Goal: Task Accomplishment & Management: Manage account settings

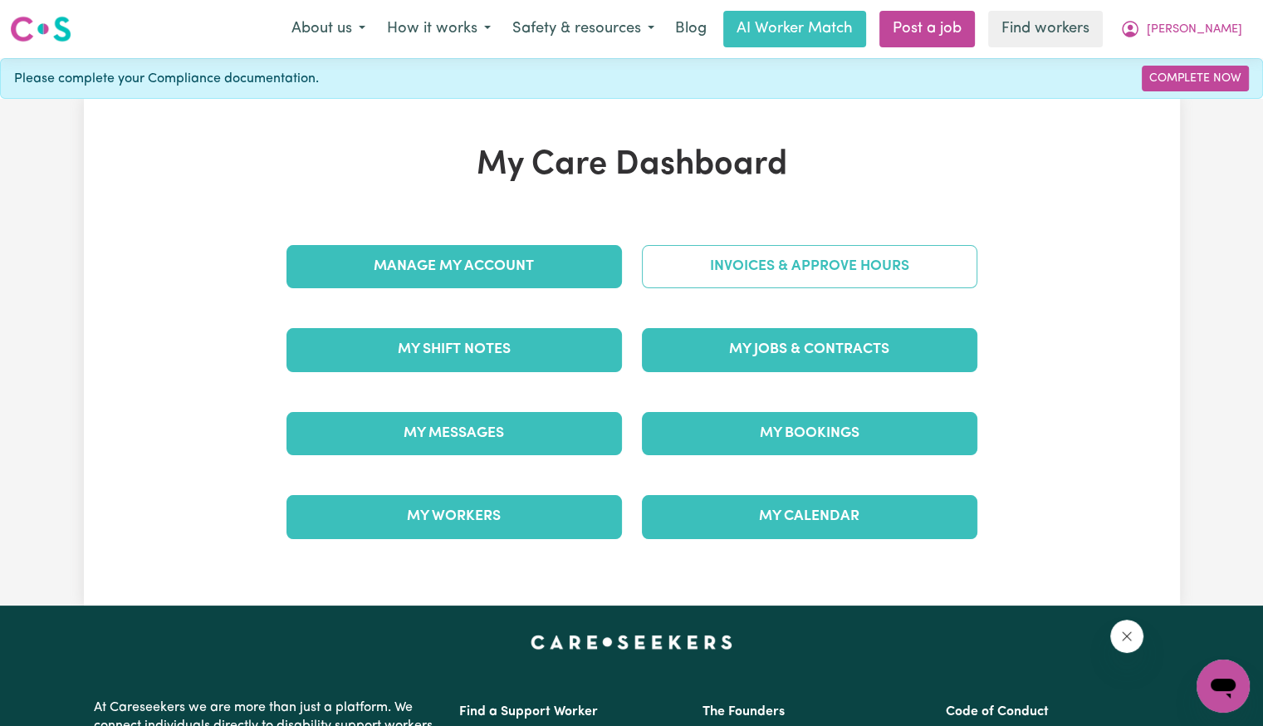
click at [741, 270] on link "Invoices & Approve Hours" at bounding box center [809, 266] width 335 height 43
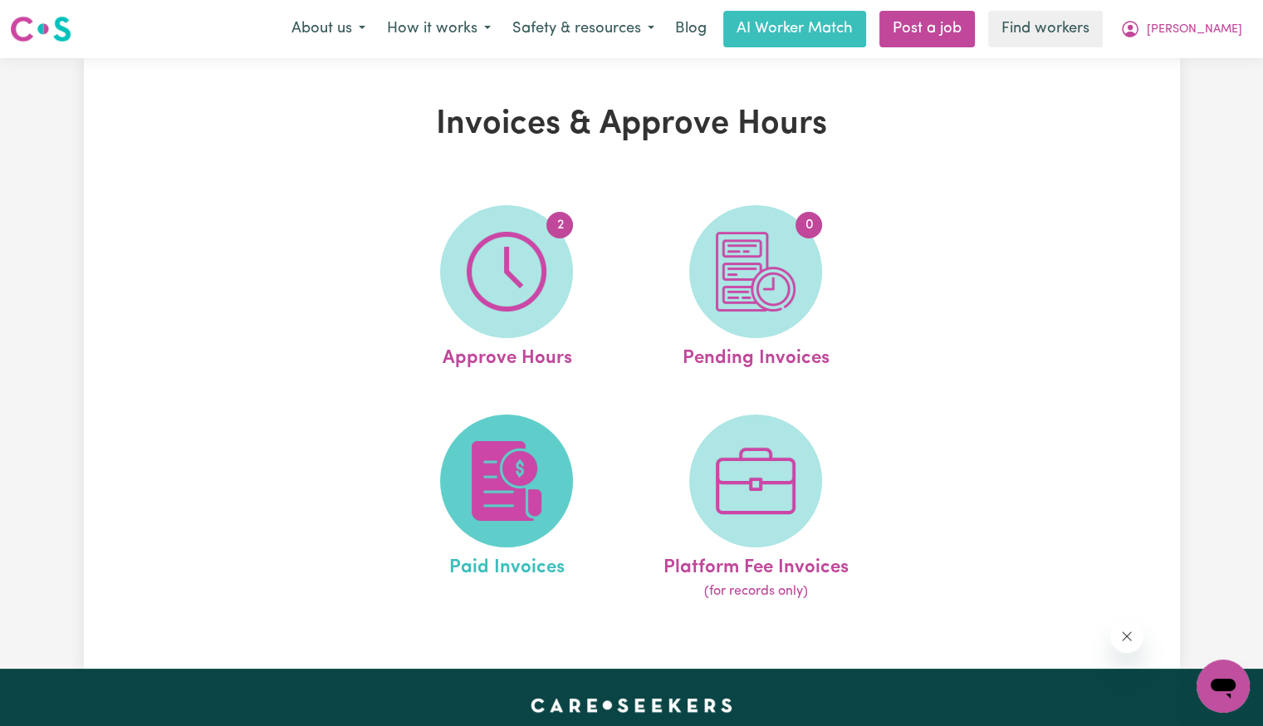
click at [538, 475] on img at bounding box center [507, 481] width 80 height 80
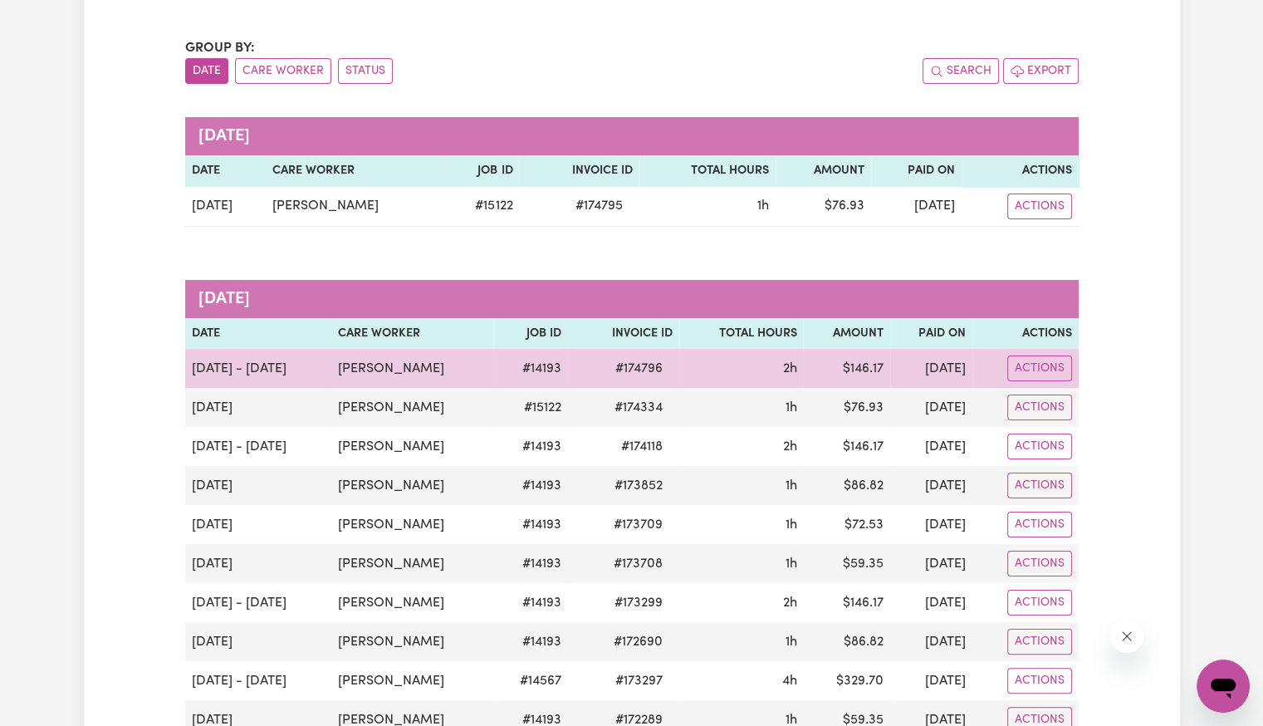
scroll to position [166, 0]
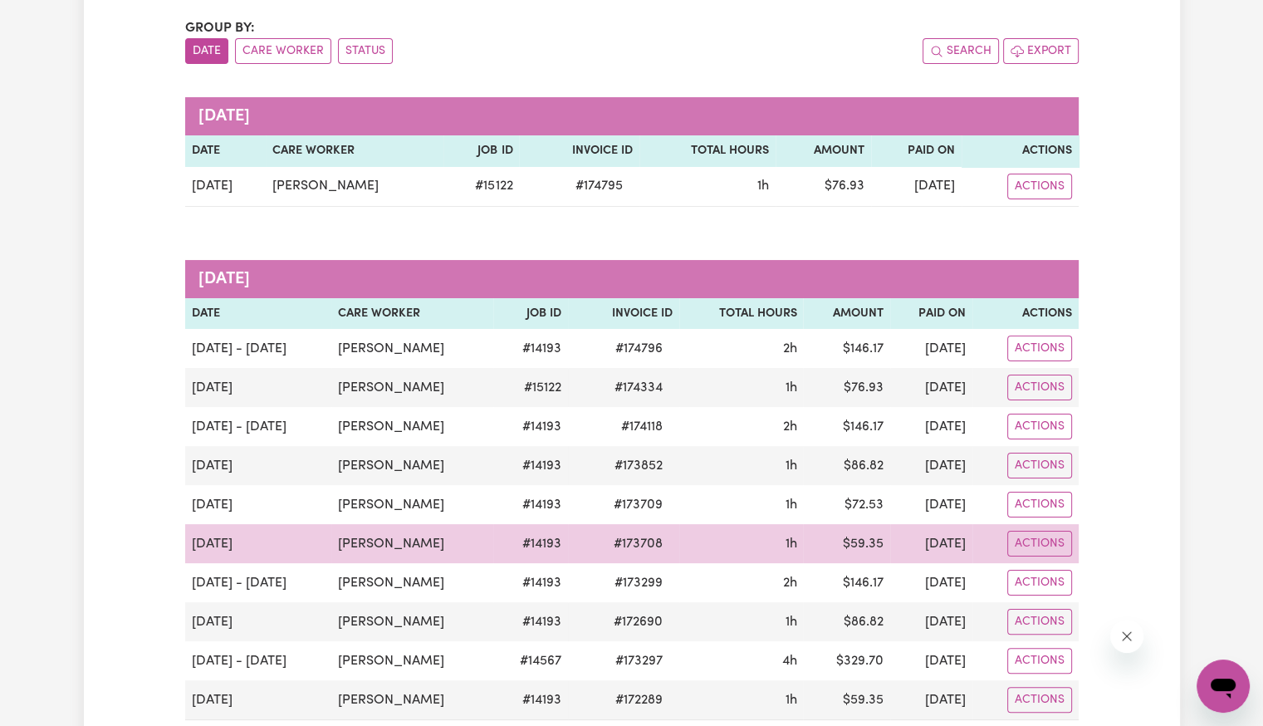
click at [656, 542] on span "# 173708" at bounding box center [638, 544] width 69 height 20
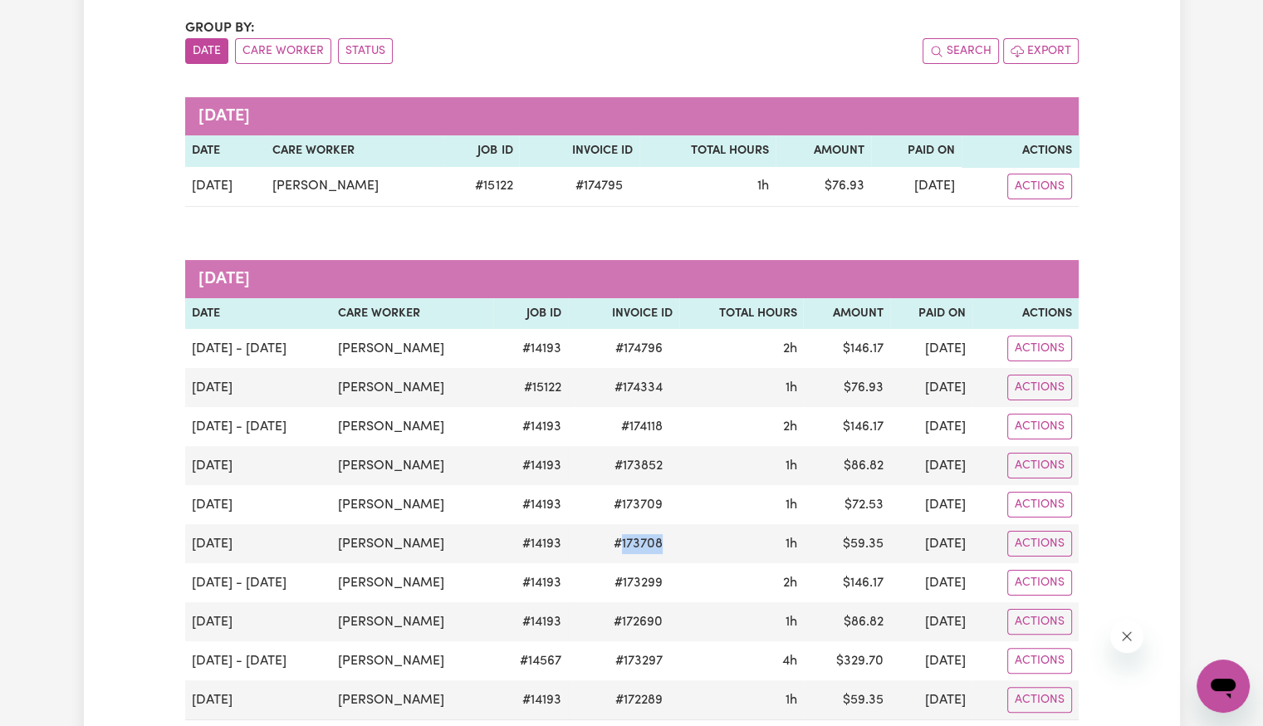
copy span "173708"
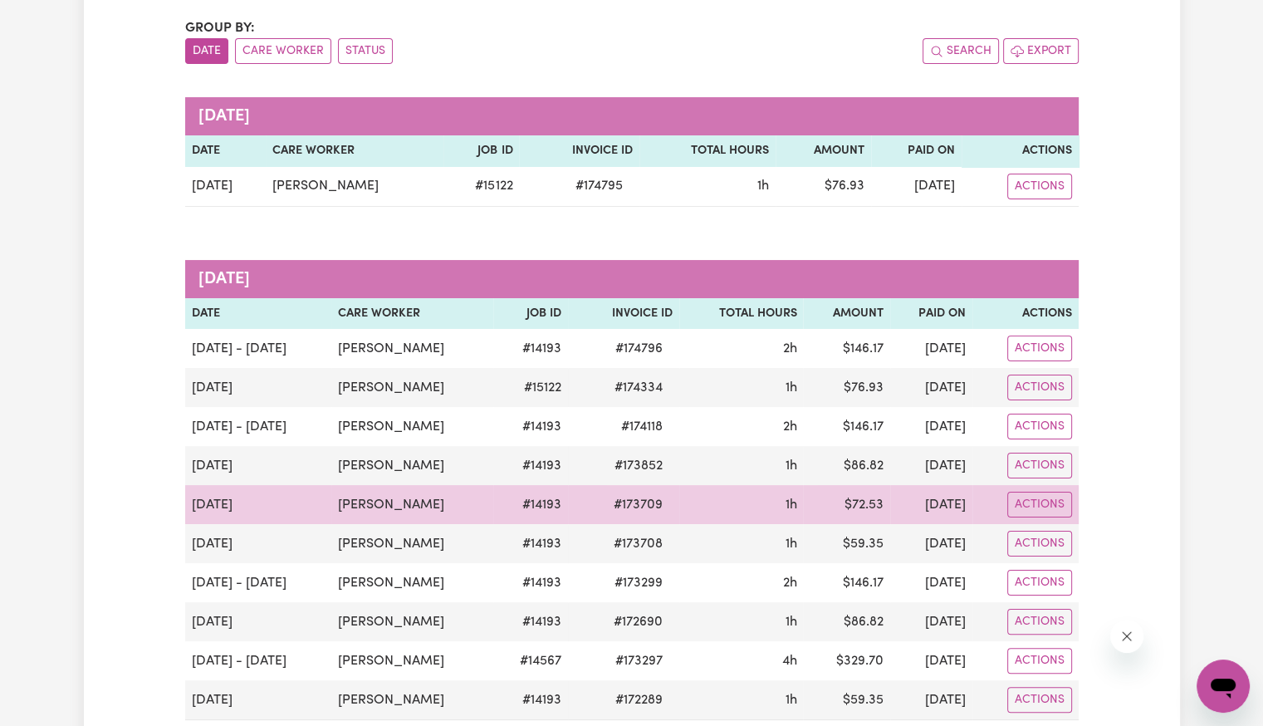
click at [658, 495] on span "# 173709" at bounding box center [638, 505] width 69 height 20
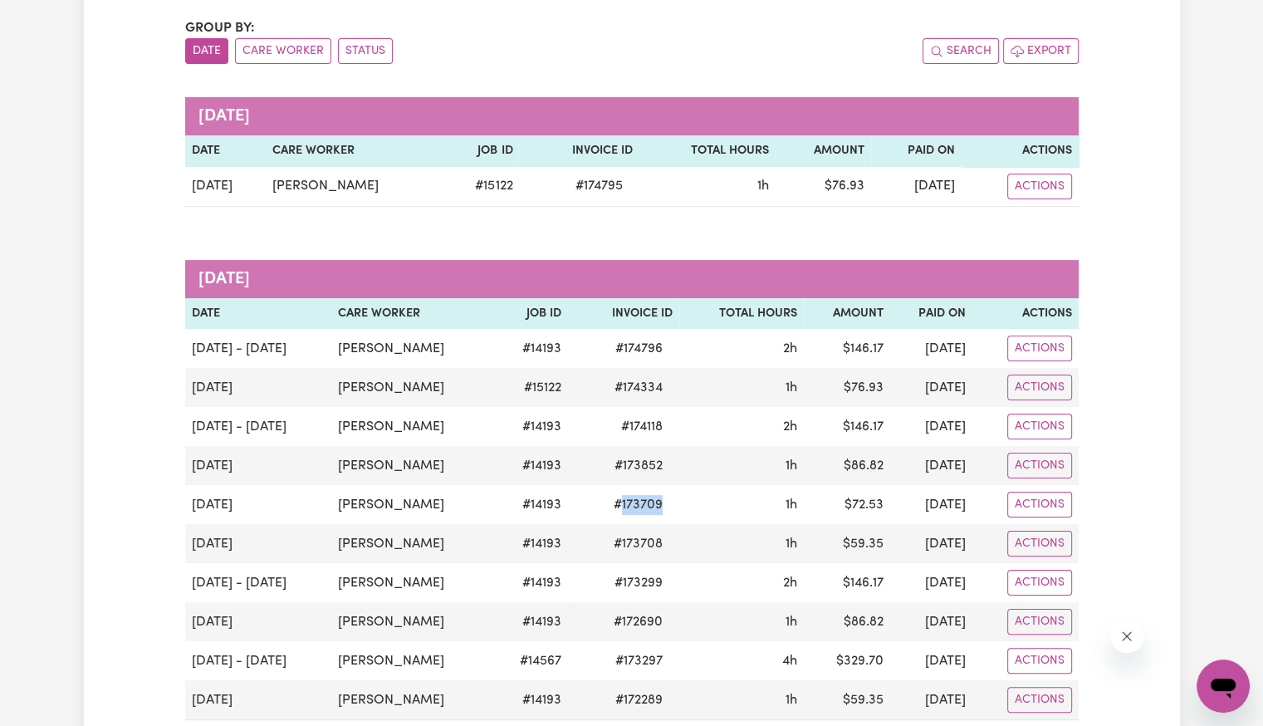
copy span "173709"
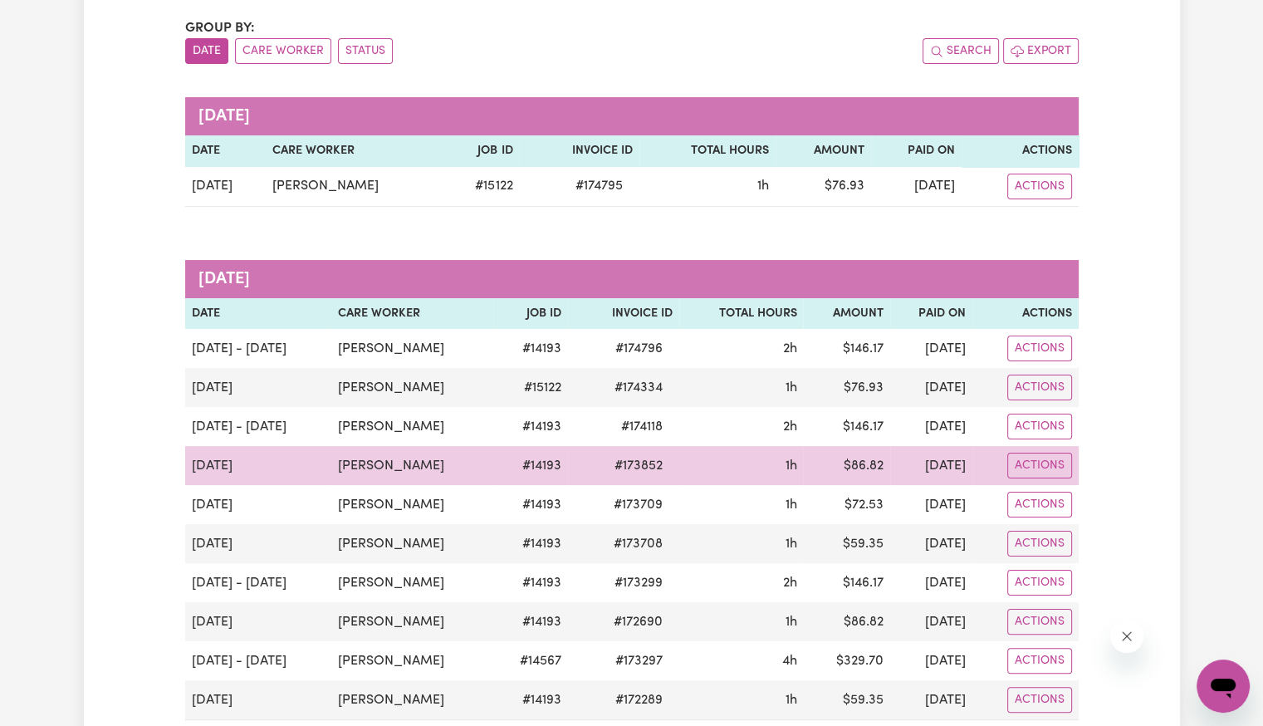
click at [679, 465] on td "# 173852" at bounding box center [623, 465] width 111 height 39
drag, startPoint x: 686, startPoint y: 467, endPoint x: 665, endPoint y: 467, distance: 20.8
click at [672, 467] on span "# 173852" at bounding box center [638, 466] width 68 height 20
click at [658, 462] on span "# 173852" at bounding box center [638, 466] width 68 height 20
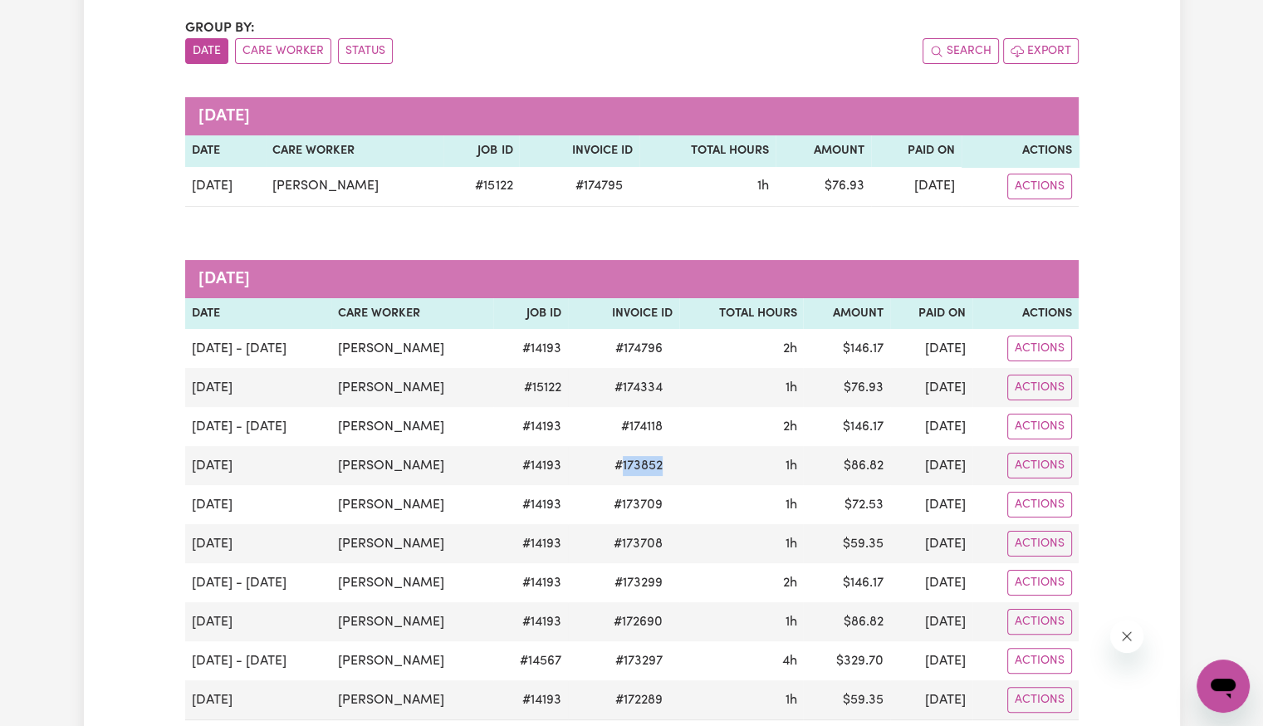
copy span "173852"
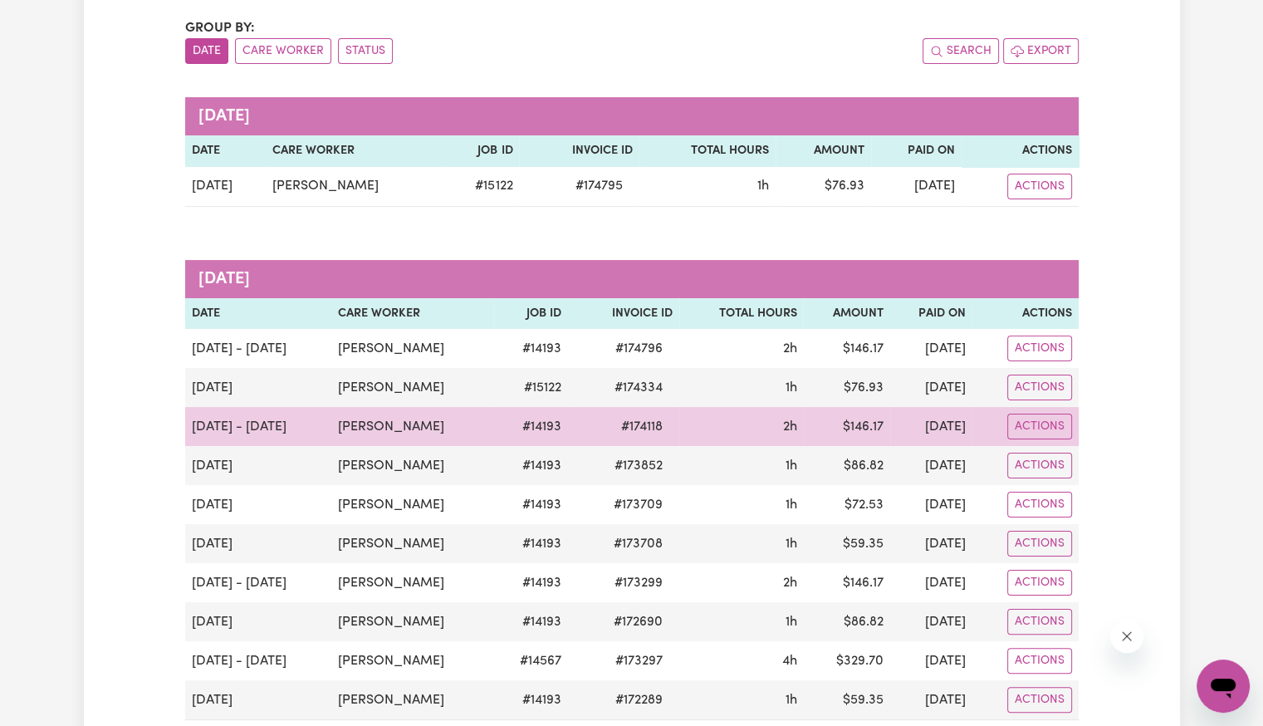
click at [664, 423] on span "# 174118" at bounding box center [641, 427] width 61 height 20
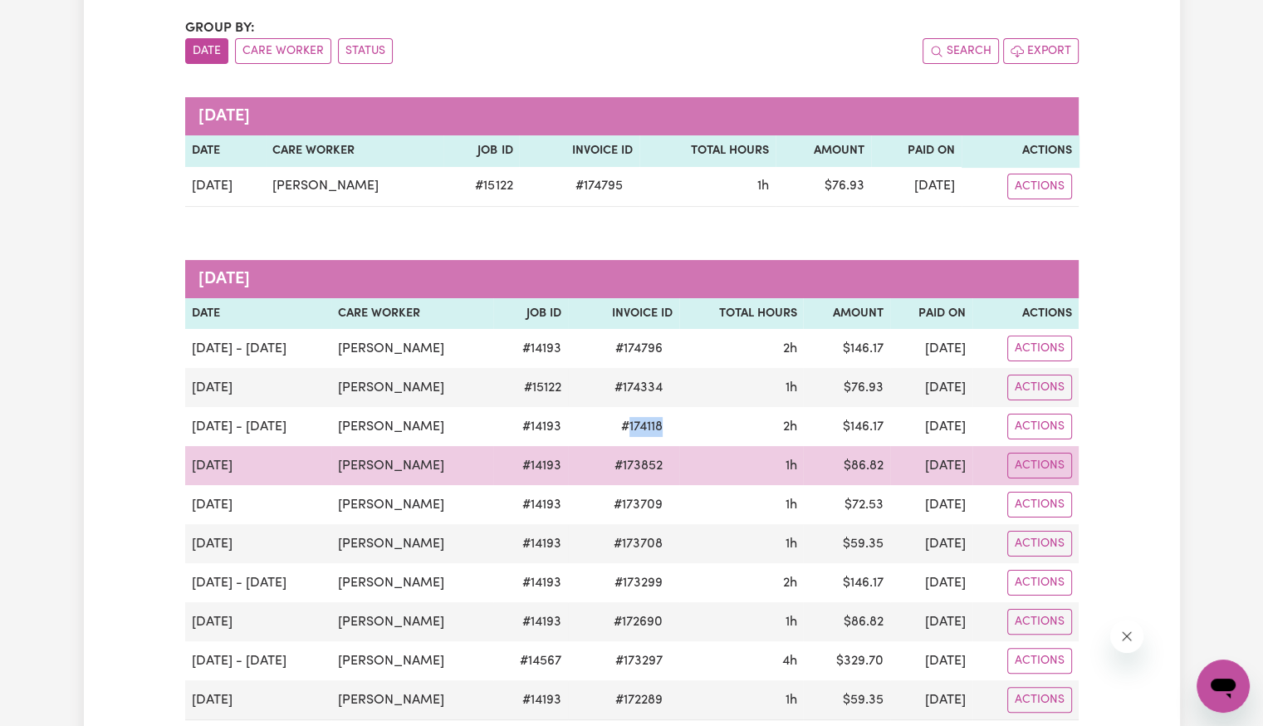
copy span "174118"
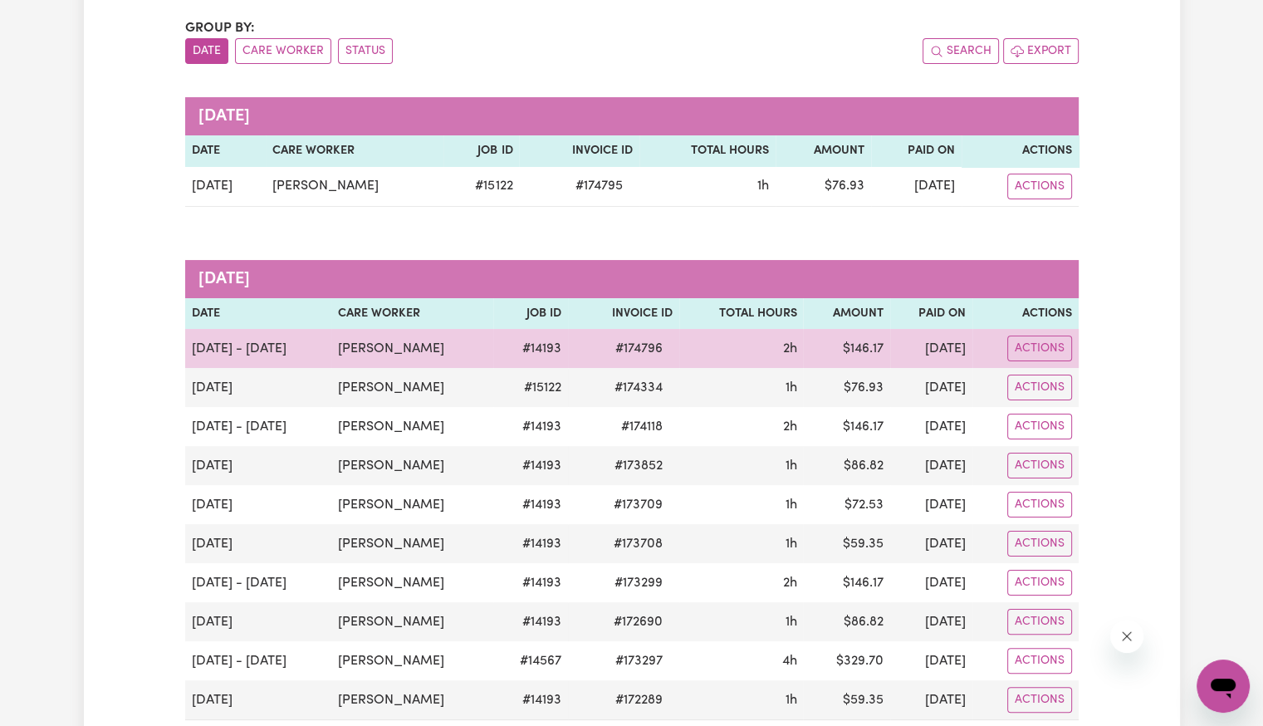
click at [1034, 365] on td "Actions" at bounding box center [1025, 348] width 106 height 39
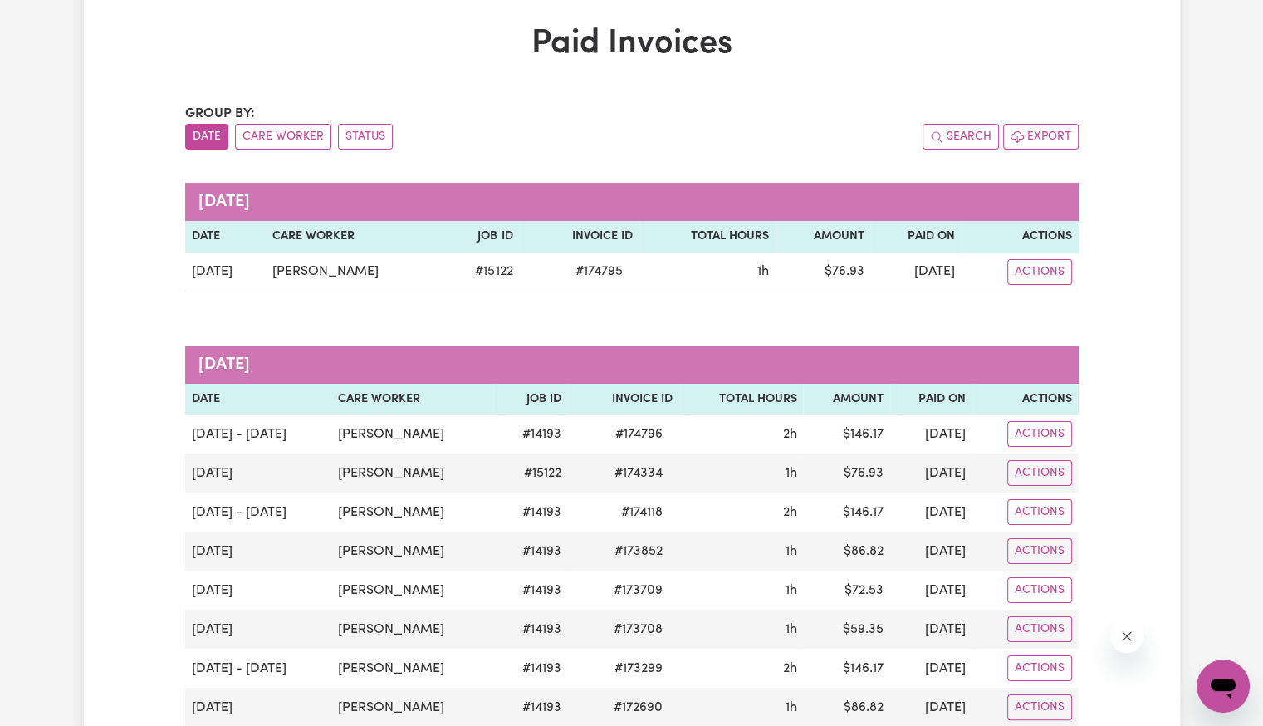
scroll to position [0, 0]
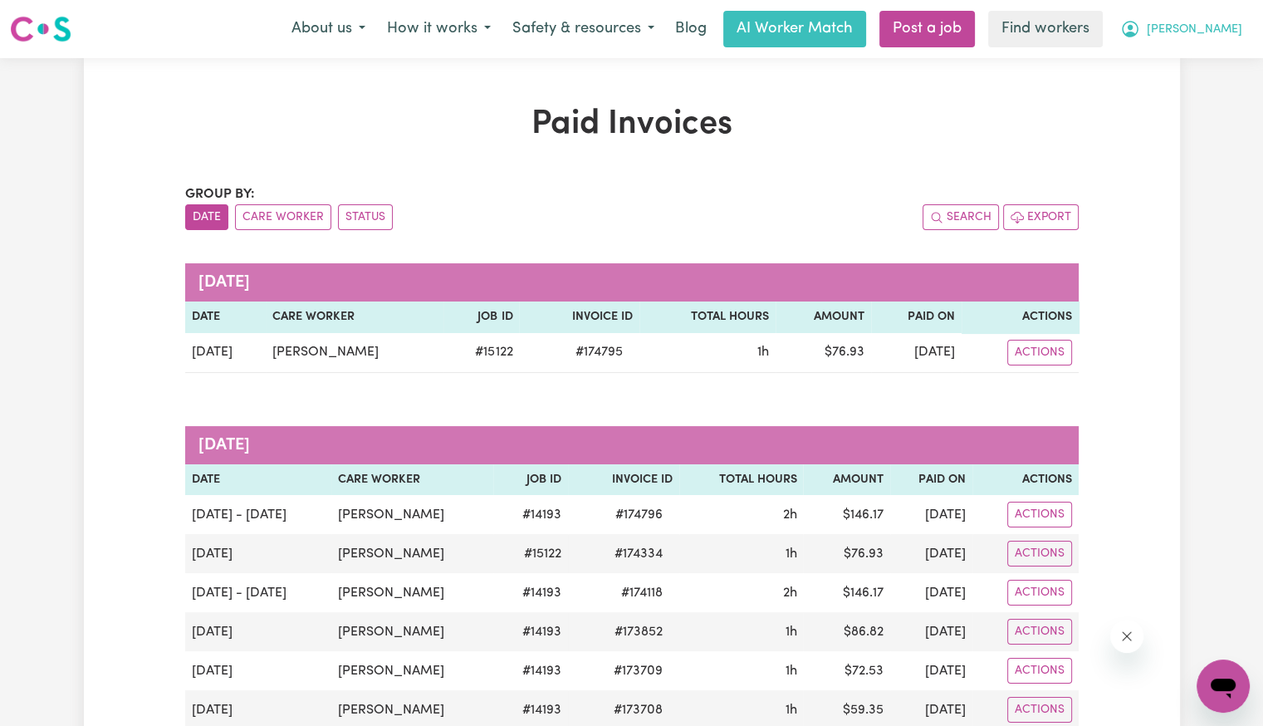
click at [1222, 34] on span "[PERSON_NAME]" at bounding box center [1193, 30] width 95 height 18
click at [1186, 90] on link "Logout" at bounding box center [1186, 96] width 131 height 32
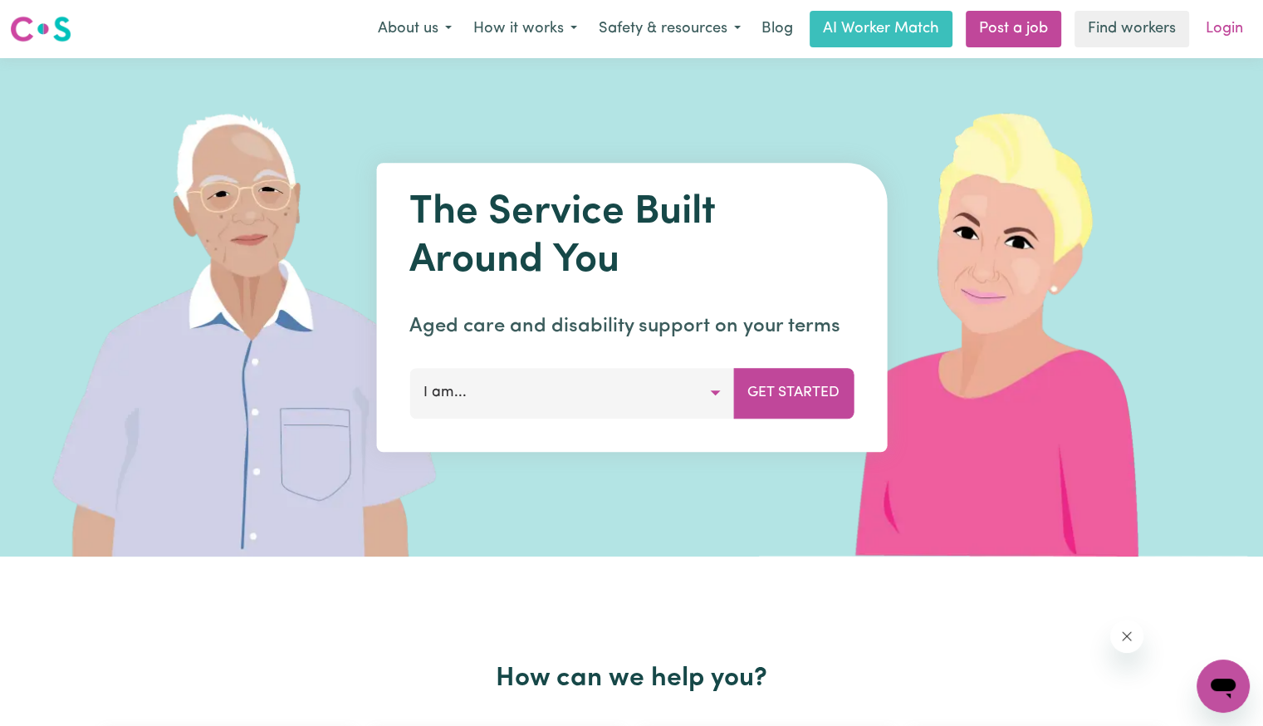
click at [1238, 37] on link "Login" at bounding box center [1223, 29] width 57 height 37
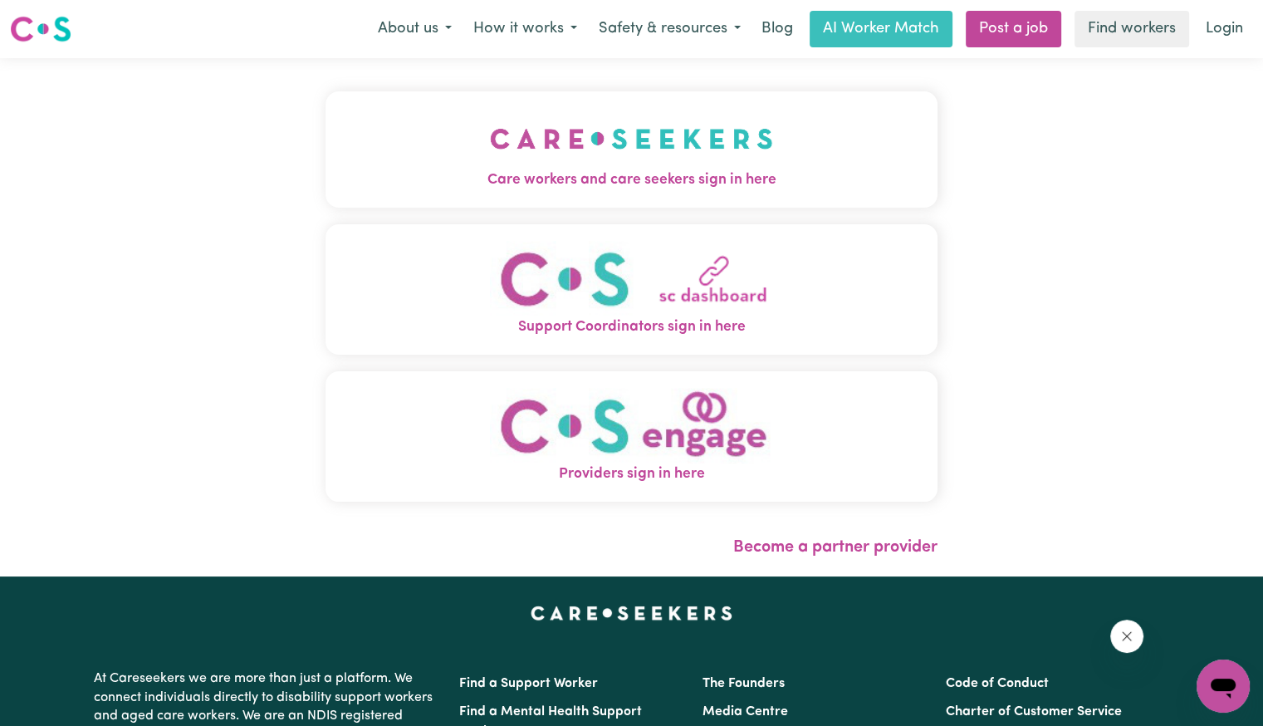
click at [720, 186] on span "Care workers and care seekers sign in here" at bounding box center [631, 180] width 612 height 22
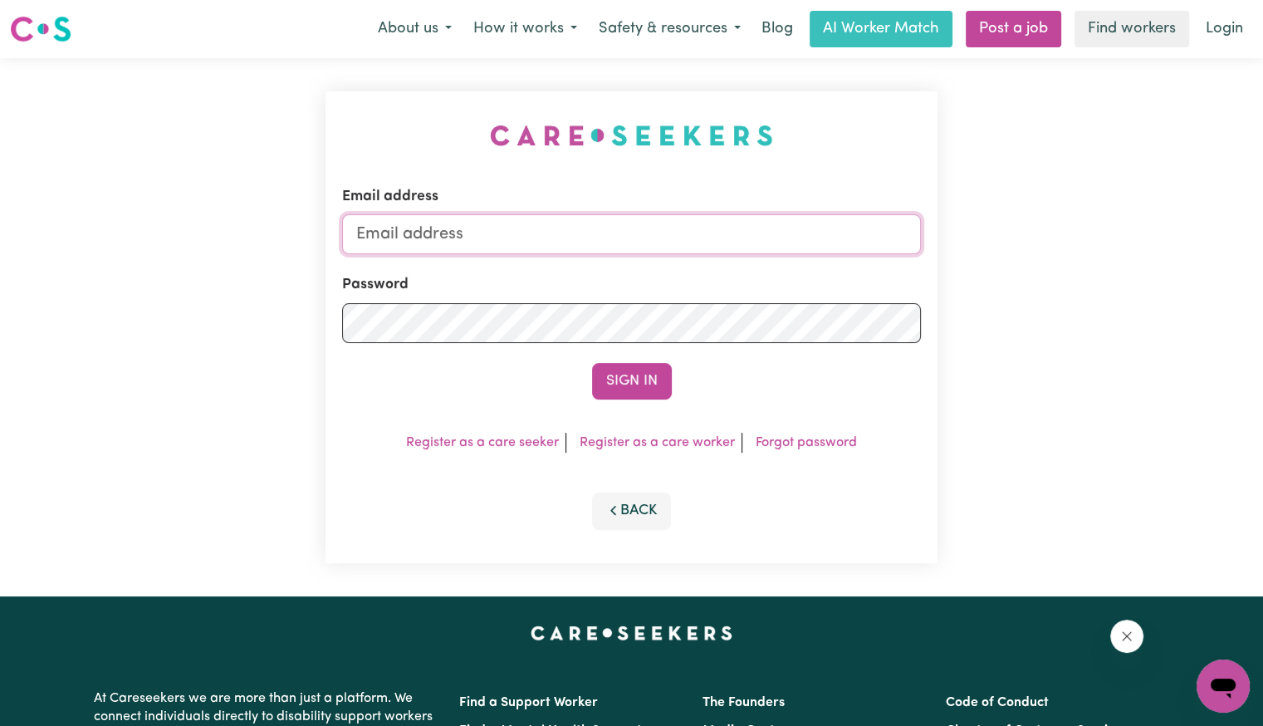
drag, startPoint x: 697, startPoint y: 226, endPoint x: 694, endPoint y: 234, distance: 8.9
click at [697, 226] on input "Email address" at bounding box center [631, 234] width 579 height 40
type input "[EMAIL_ADDRESS][DOMAIN_NAME]"
click at [592, 363] on button "Sign In" at bounding box center [632, 381] width 80 height 37
